Goal: Task Accomplishment & Management: Use online tool/utility

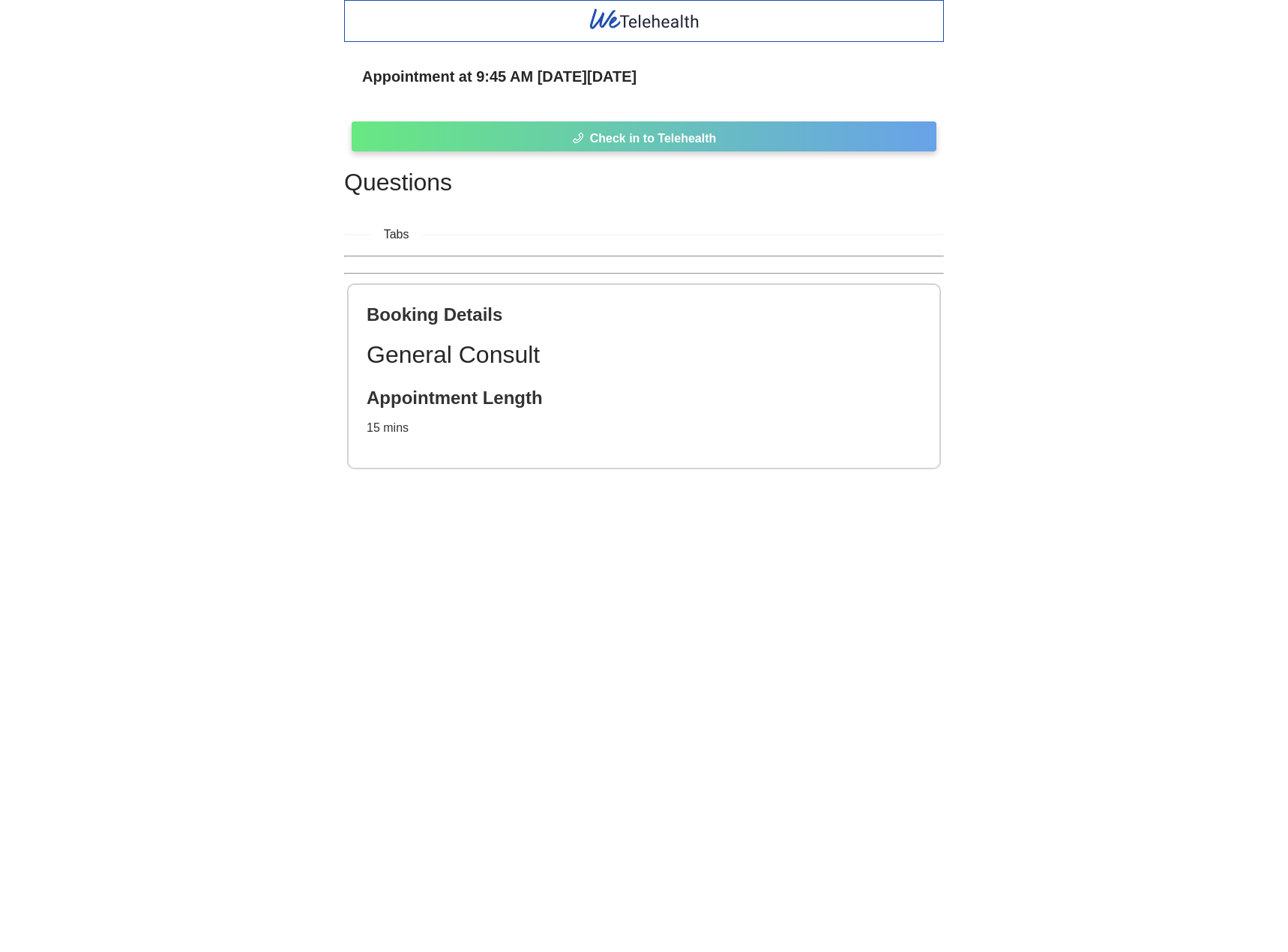
click at [704, 130] on span "Check in to Telehealth" at bounding box center [653, 138] width 127 height 19
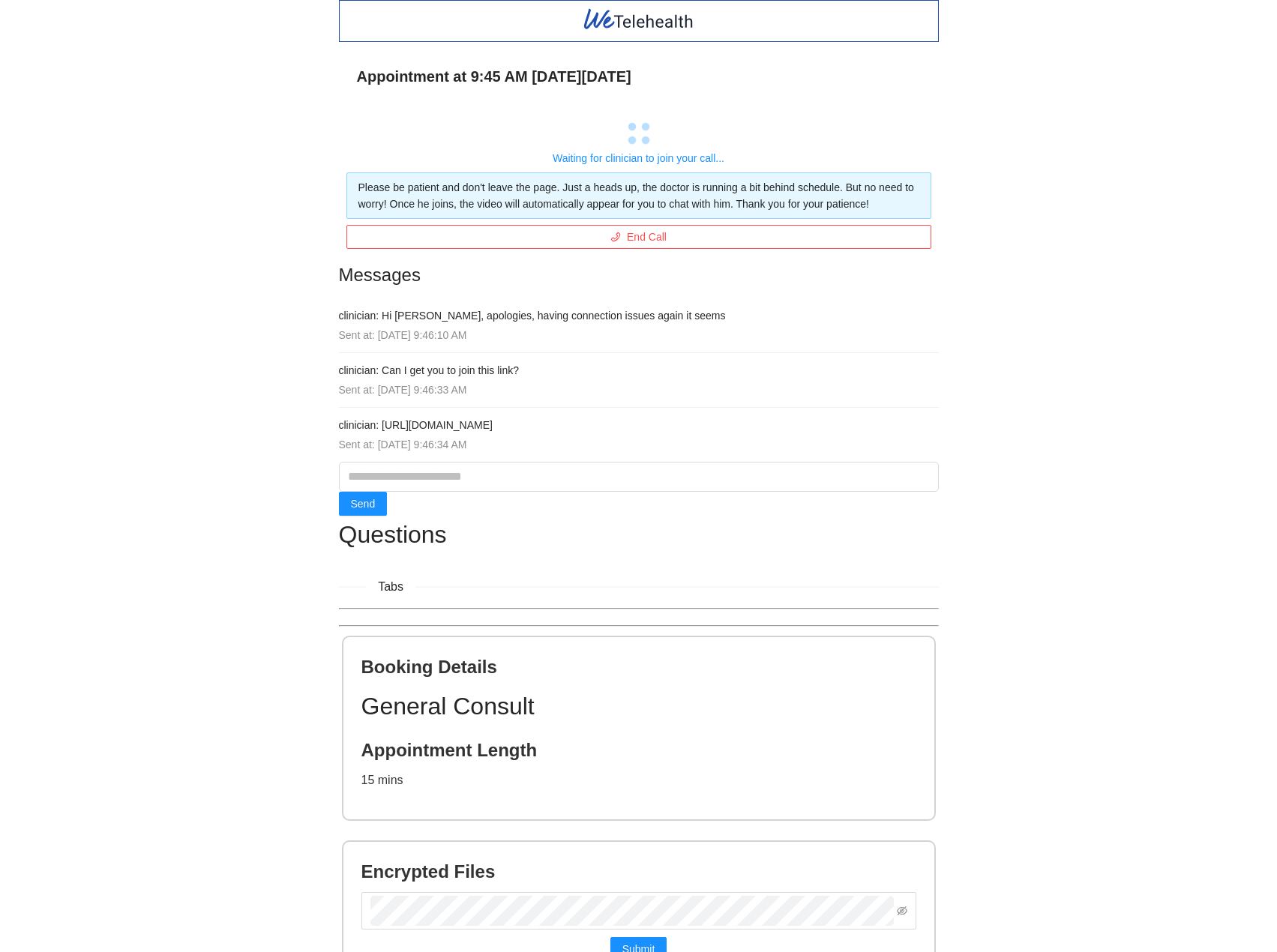
drag, startPoint x: 569, startPoint y: 425, endPoint x: 434, endPoint y: 413, distance: 135.5
click at [382, 425] on h4 "clinician: [URL][DOMAIN_NAME]" at bounding box center [639, 425] width 600 height 17
copy h4 "[URL][DOMAIN_NAME]"
click at [648, 240] on span "End Call" at bounding box center [647, 236] width 40 height 17
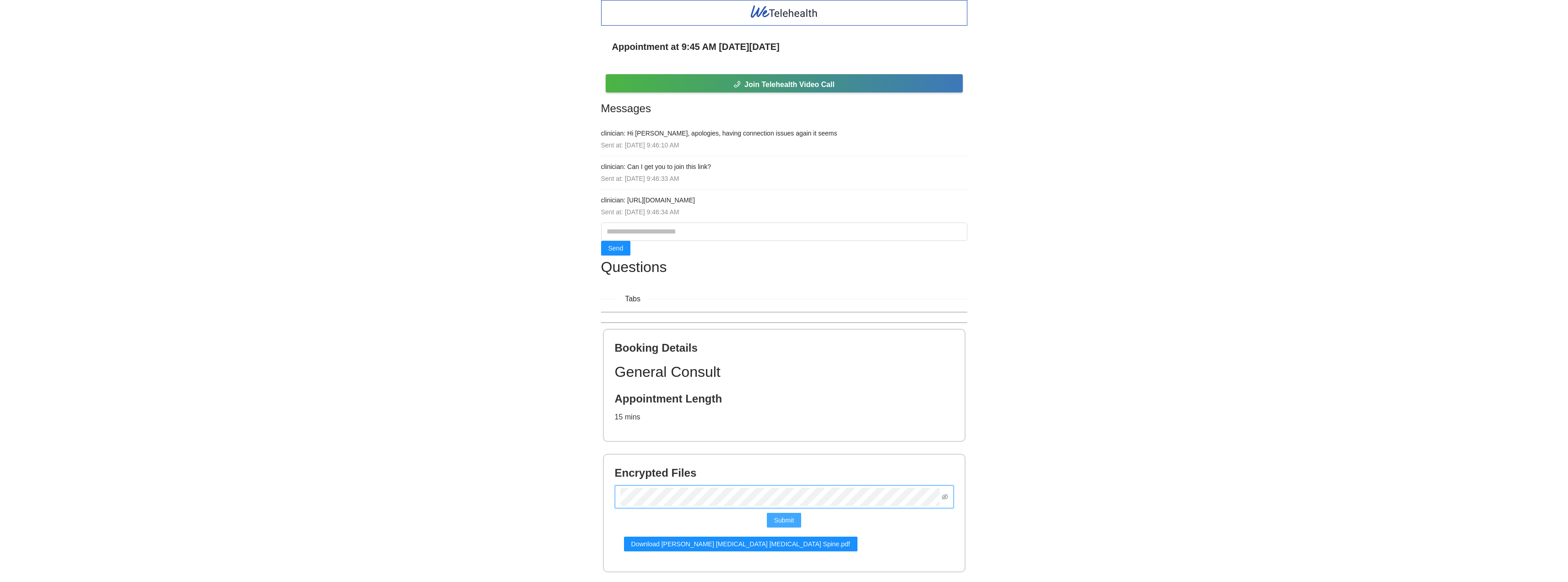
click at [786, 520] on span "Submit" at bounding box center [784, 520] width 20 height 10
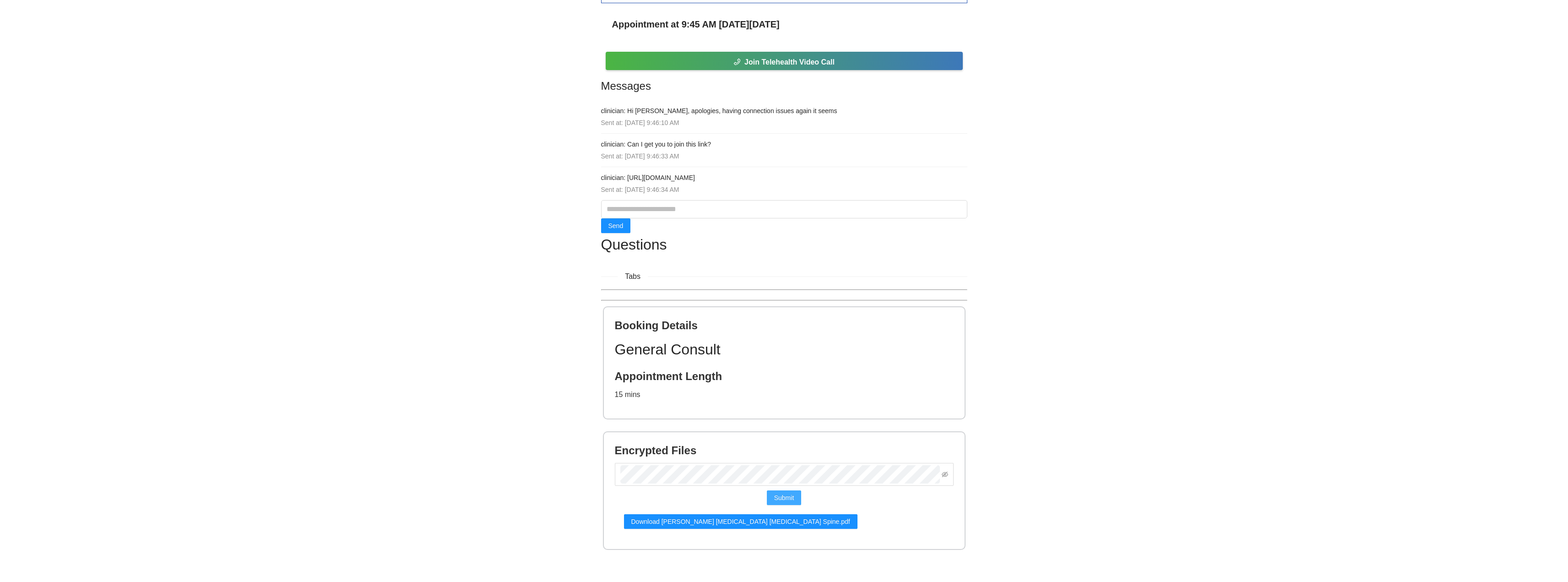
scroll to position [23, 0]
click at [694, 519] on span "Download [PERSON_NAME] [MEDICAL_DATA] [MEDICAL_DATA] Spine.pdf" at bounding box center [741, 521] width 219 height 10
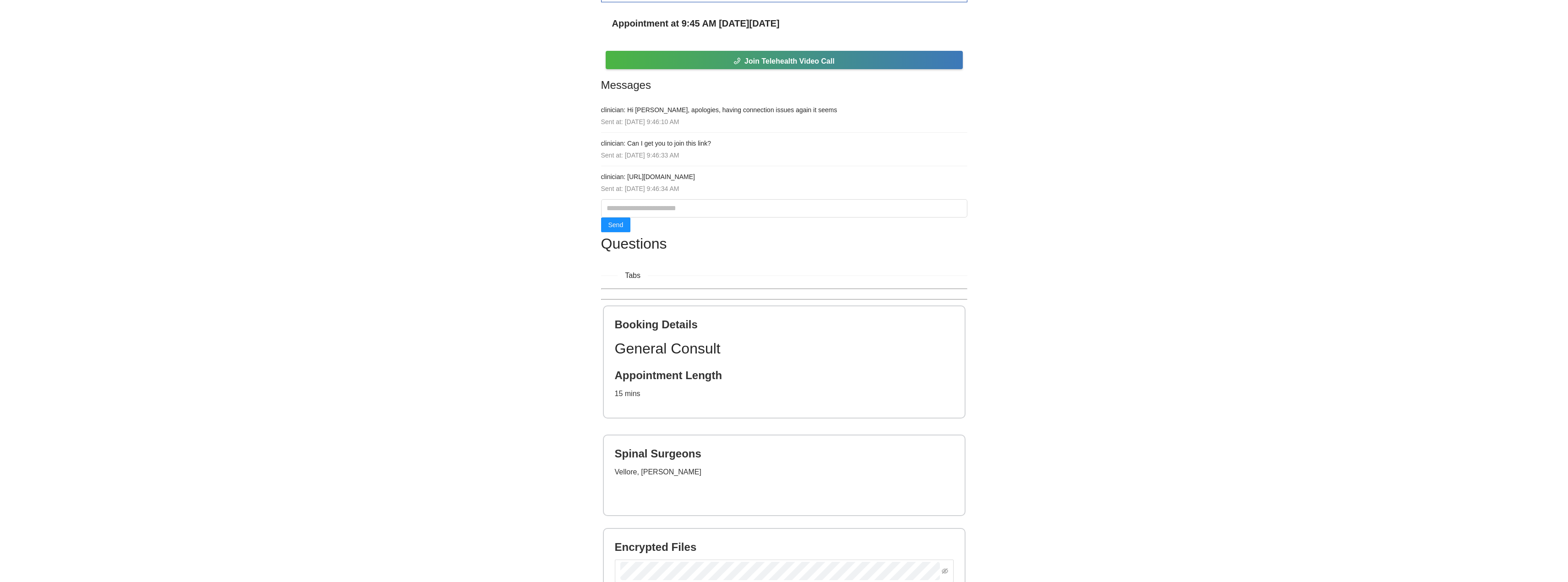
click at [531, 248] on div "Appointment at 9:45 AM [DATE][DATE] Join Telehealth Video Call Messages clinici…" at bounding box center [784, 328] width 1568 height 703
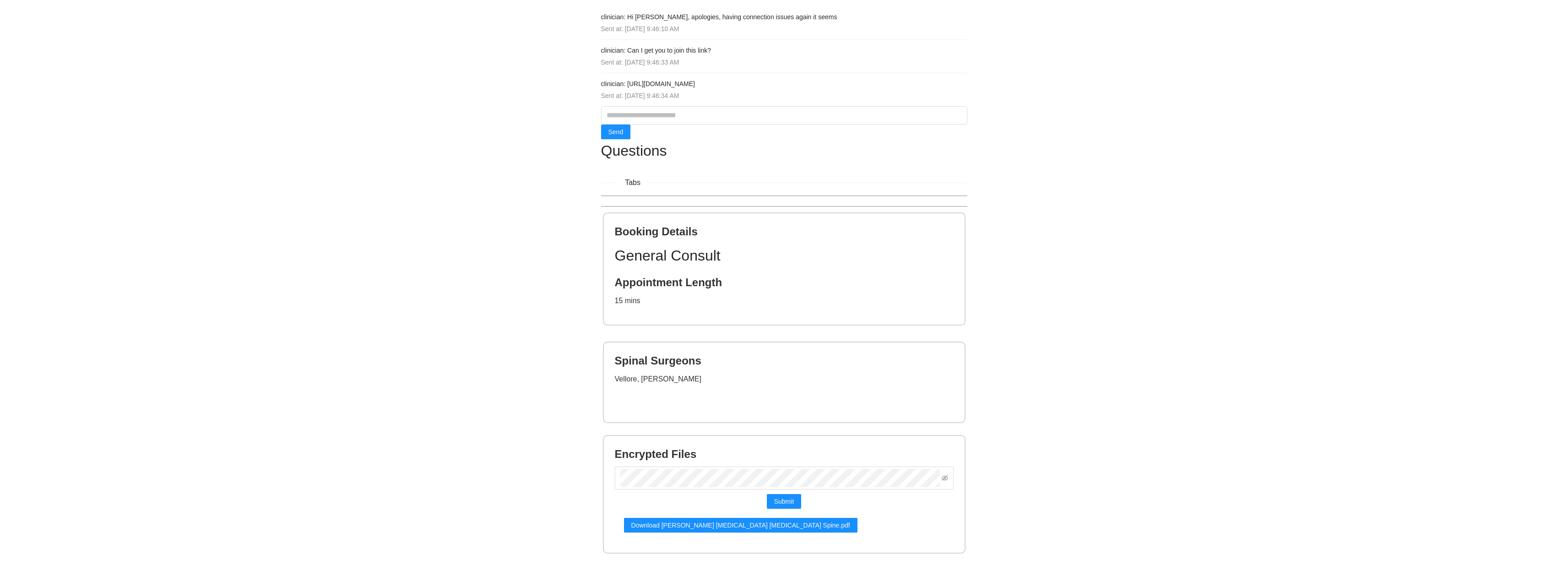
scroll to position [121, 0]
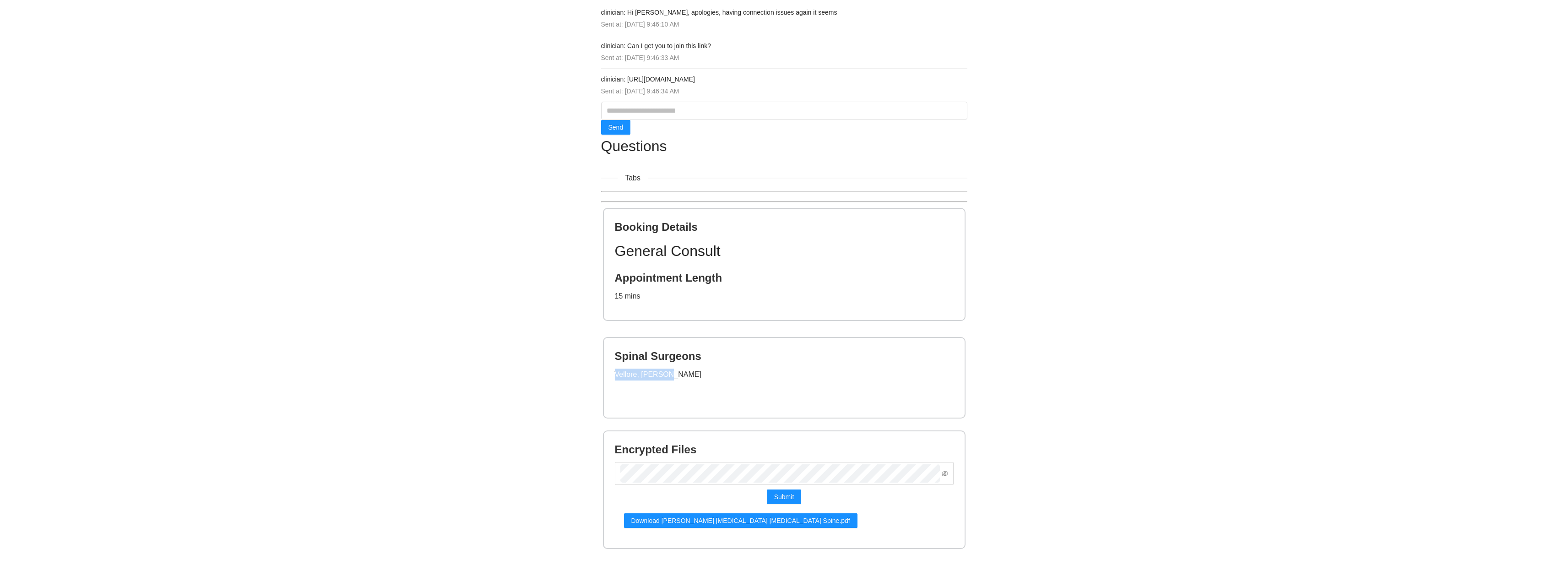
drag, startPoint x: 670, startPoint y: 375, endPoint x: 648, endPoint y: 366, distance: 23.8
click at [613, 376] on div "Spinal Surgeons Vellore, [PERSON_NAME]" at bounding box center [784, 377] width 361 height 80
copy p "Vellore, [PERSON_NAME]"
click at [690, 396] on p "[PERSON_NAME]" at bounding box center [784, 394] width 339 height 12
drag, startPoint x: 705, startPoint y: 394, endPoint x: 612, endPoint y: 395, distance: 93.0
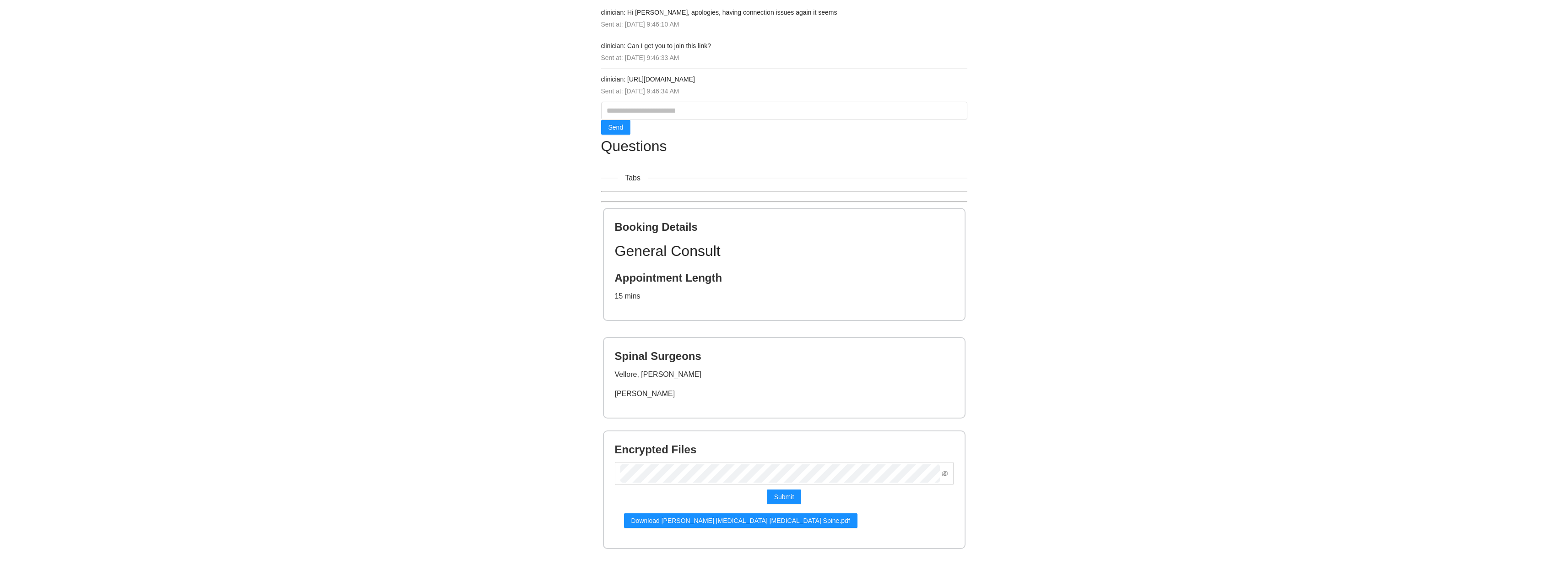
click at [612, 395] on div "Spinal Surgeons Vellore, [PERSON_NAME] [PERSON_NAME]" at bounding box center [784, 377] width 361 height 80
copy p "[PERSON_NAME]"
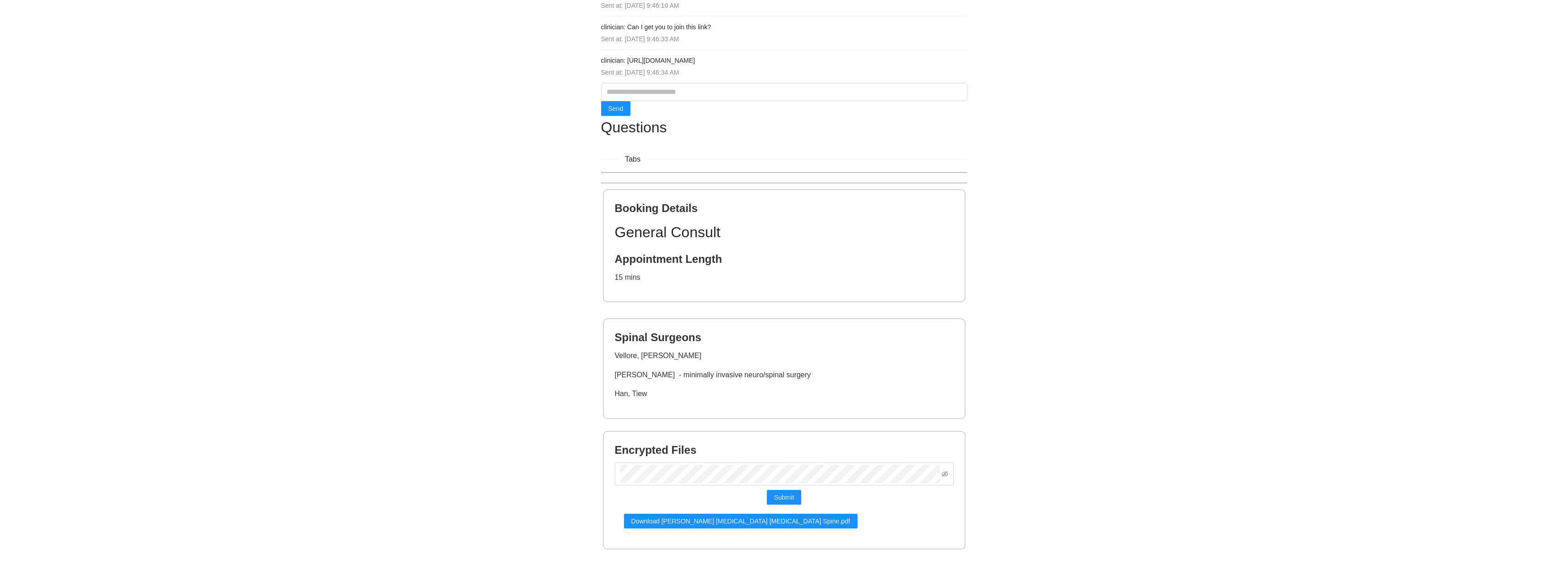
scroll to position [140, 0]
